Goal: Information Seeking & Learning: Find specific fact

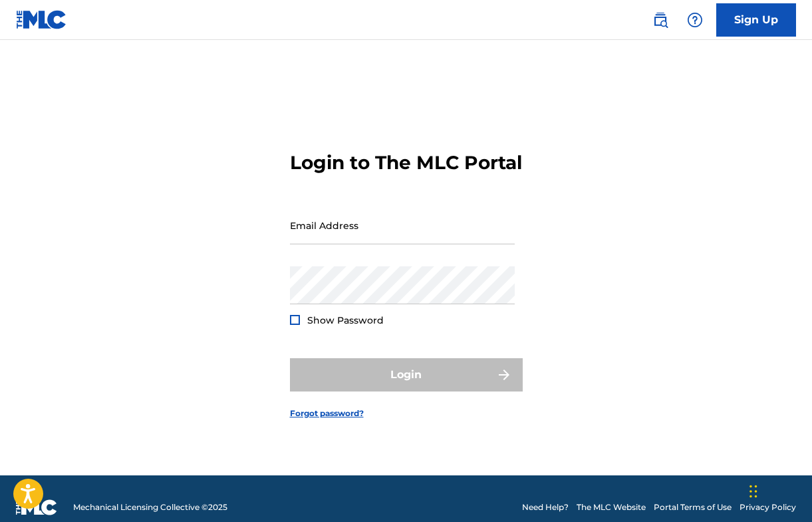
click at [308, 217] on form "Login to The MLC Portal Email Address Password Show Password Login Forgot passw…" at bounding box center [406, 274] width 233 height 402
click at [311, 229] on input "Email Address" at bounding box center [402, 225] width 225 height 38
type input "[EMAIL_ADDRESS][DOMAIN_NAME]"
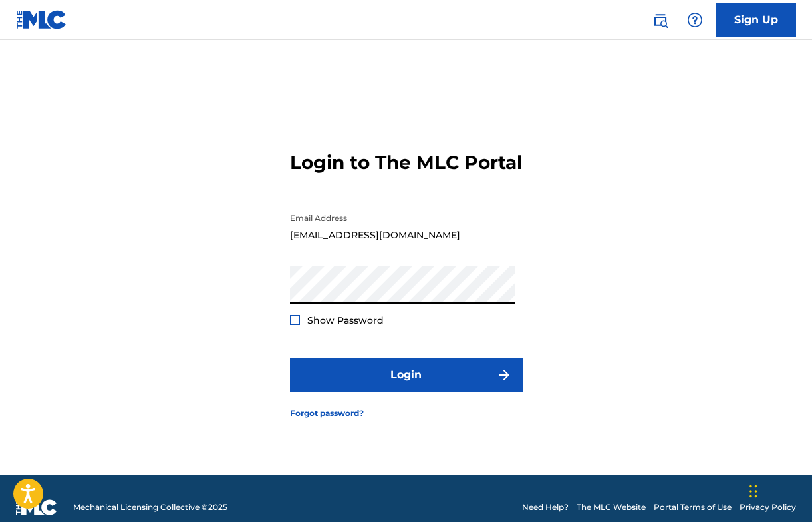
click at [296, 325] on div at bounding box center [295, 320] width 10 height 10
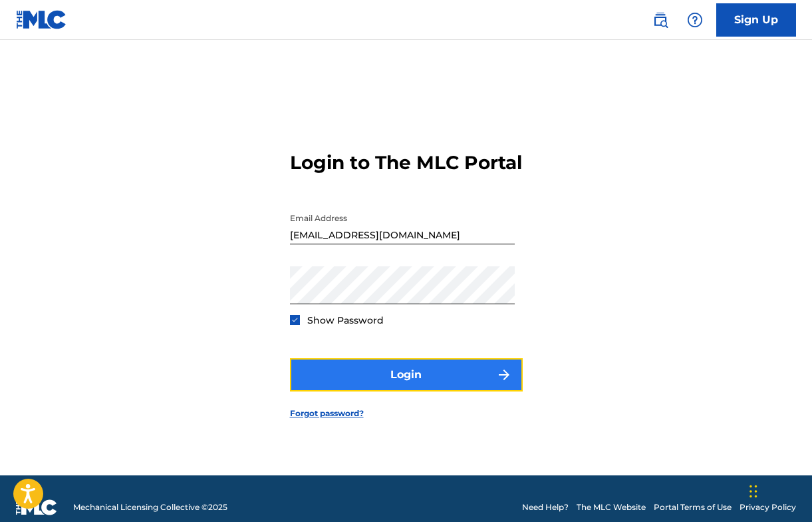
click at [333, 390] on button "Login" at bounding box center [406, 374] width 233 height 33
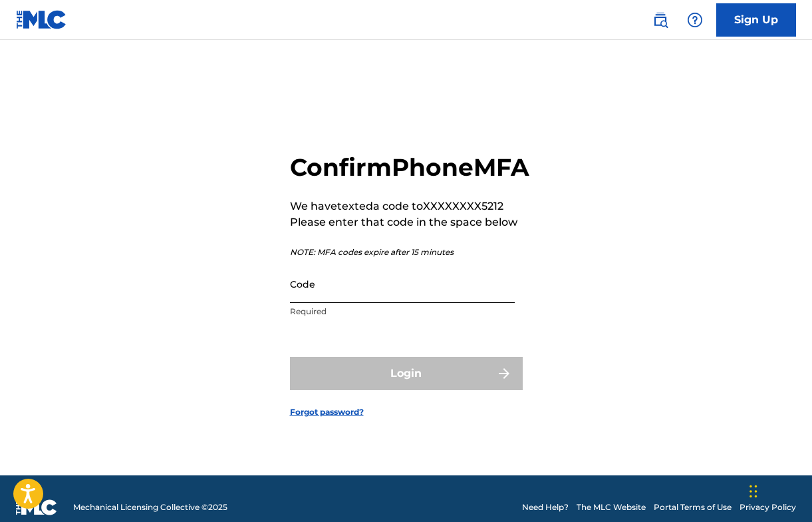
click at [423, 303] on input "Code" at bounding box center [402, 284] width 225 height 38
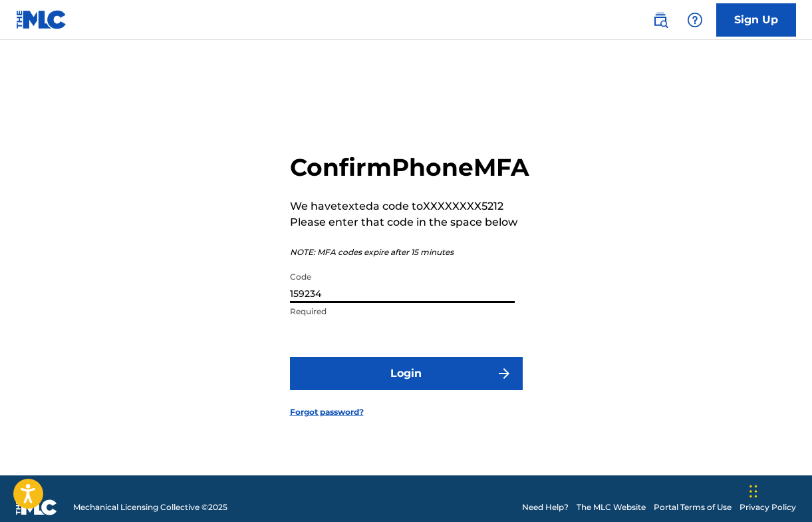
type input "159234"
click at [290, 357] on button "Login" at bounding box center [406, 373] width 233 height 33
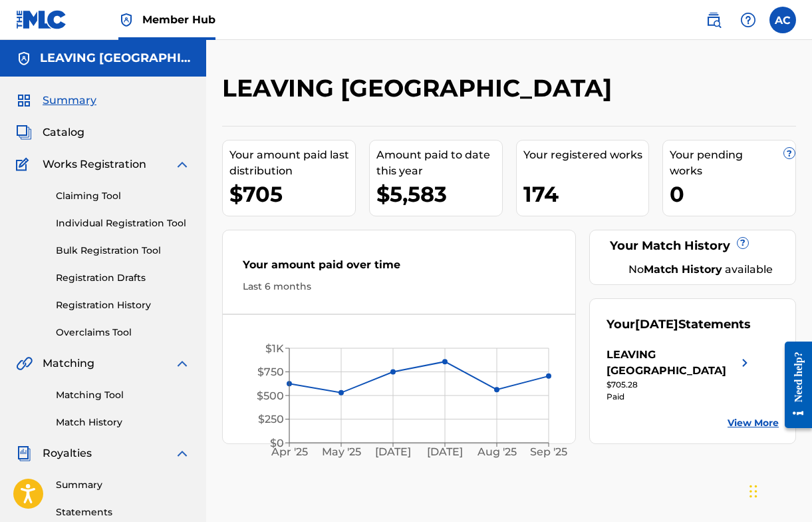
click at [92, 155] on div "Summary Catalog Works Registration Claiming Tool Individual Registration Tool B…" at bounding box center [103, 418] width 206 height 684
click at [61, 136] on span "Catalog" at bounding box center [64, 132] width 42 height 16
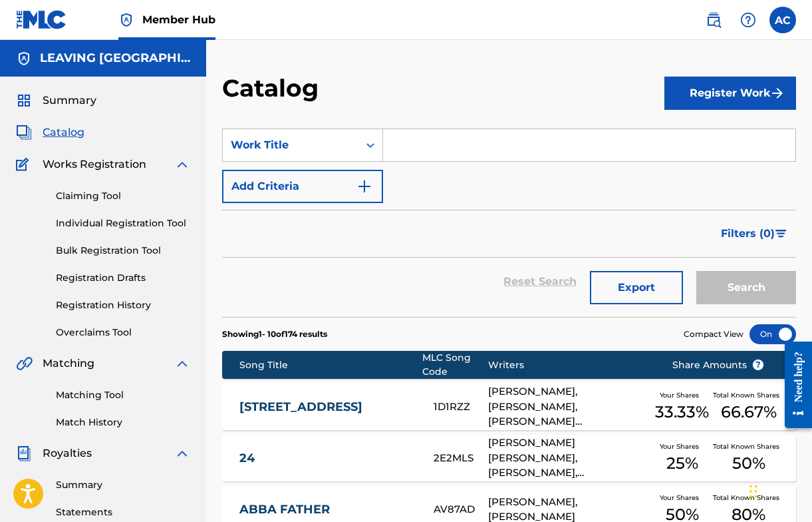
click at [461, 127] on section "SearchWithCriteria03e7f928-4203-4983-8c55-4f5b8645dfd2 Work Title Add Criteria …" at bounding box center [509, 214] width 574 height 204
click at [458, 130] on input "Search Form" at bounding box center [589, 145] width 412 height 32
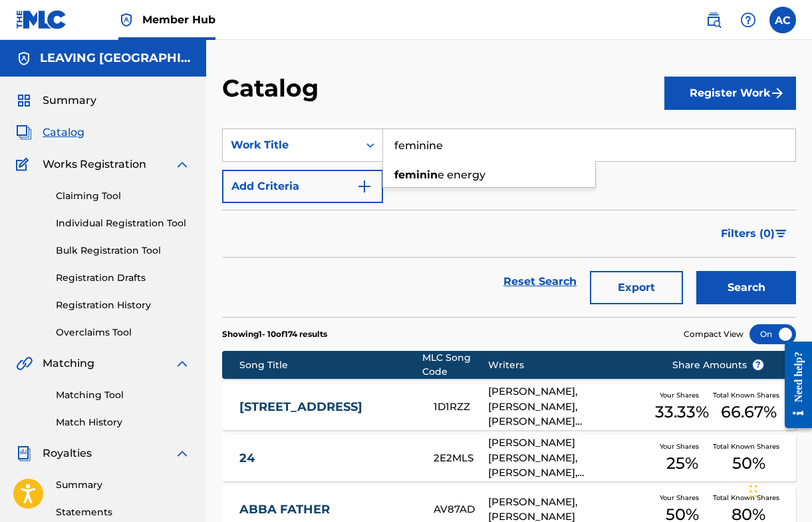
click at [696, 271] on button "Search" at bounding box center [746, 287] width 100 height 33
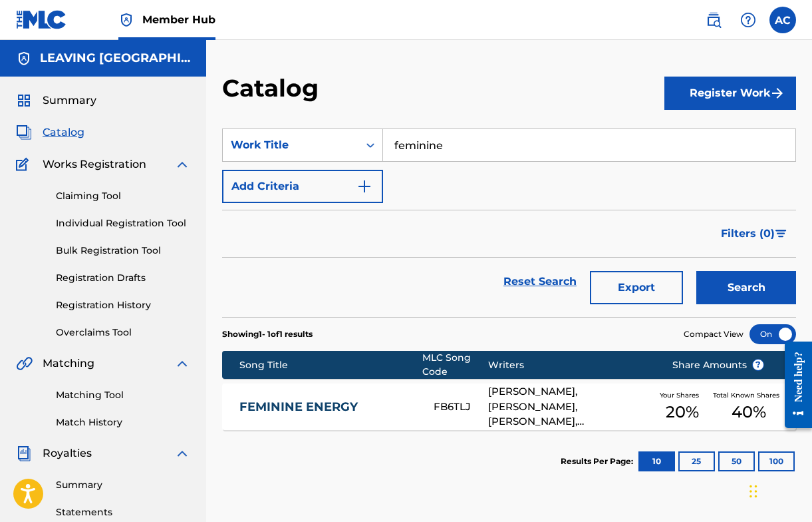
click at [422, 150] on input "feminine" at bounding box center [589, 145] width 412 height 32
type input "hell right"
click at [696, 271] on button "Search" at bounding box center [746, 287] width 100 height 33
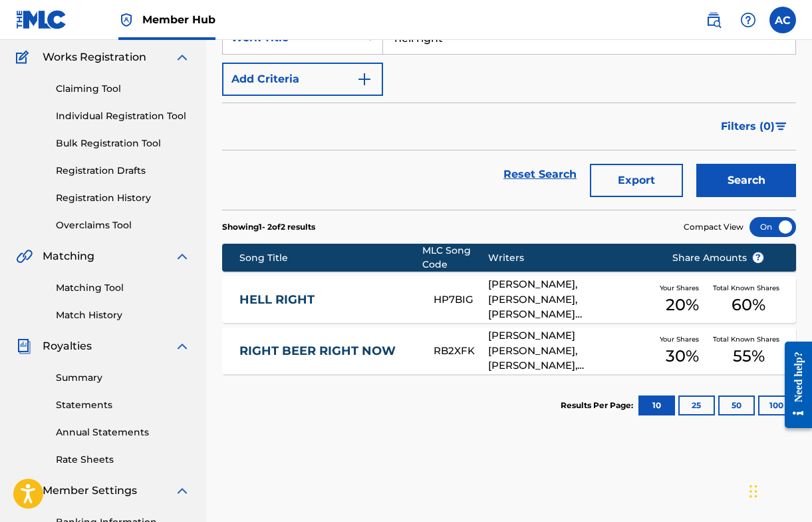
scroll to position [102, 0]
